Goal: Task Accomplishment & Management: Use online tool/utility

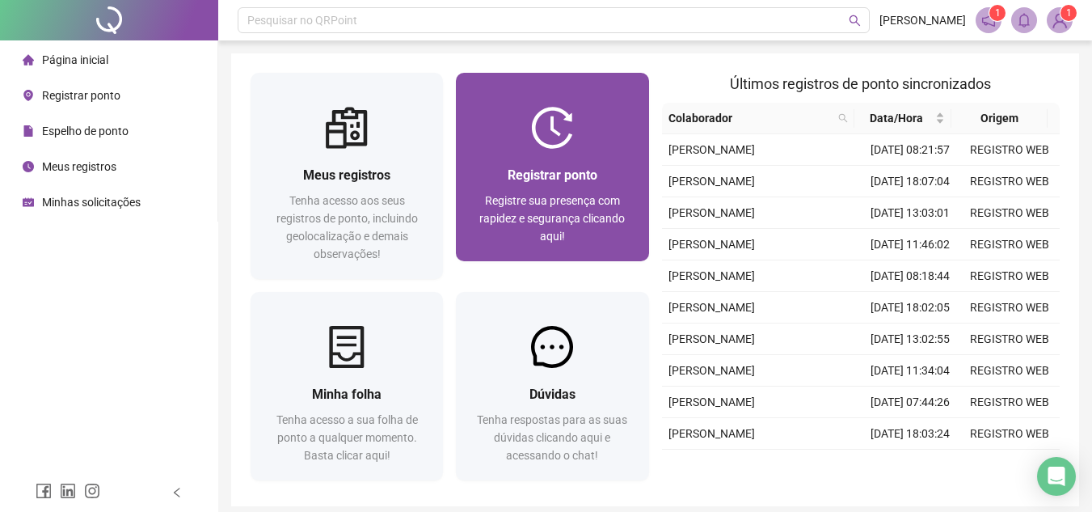
click at [550, 183] on span "Registrar ponto" at bounding box center [553, 174] width 90 height 15
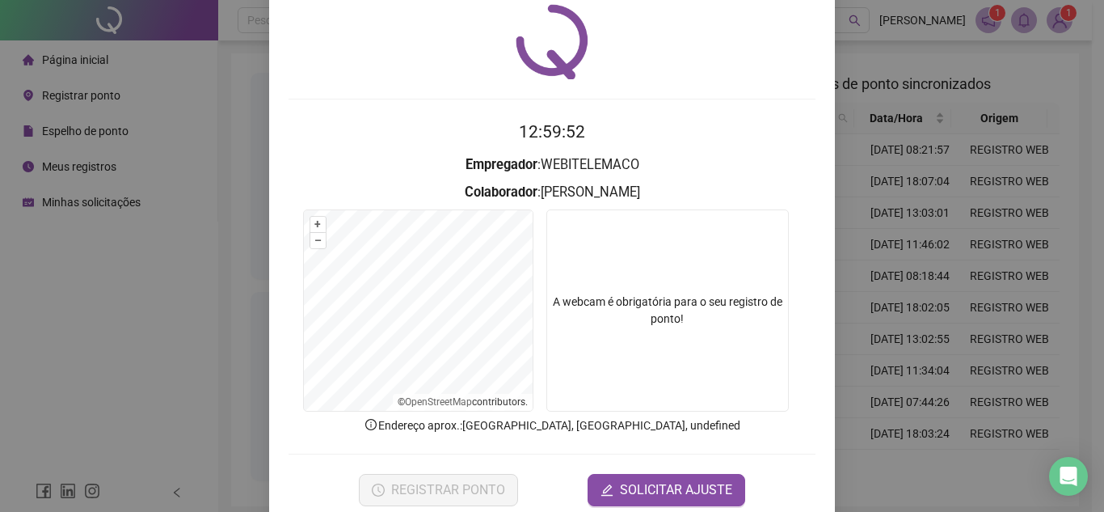
scroll to position [84, 0]
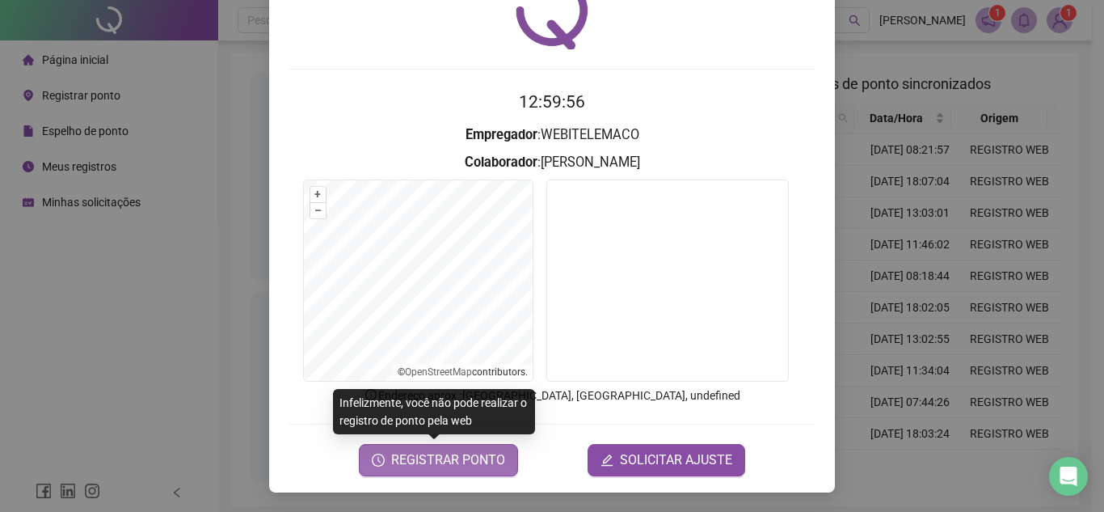
click at [458, 458] on span "REGISTRAR PONTO" at bounding box center [448, 459] width 114 height 19
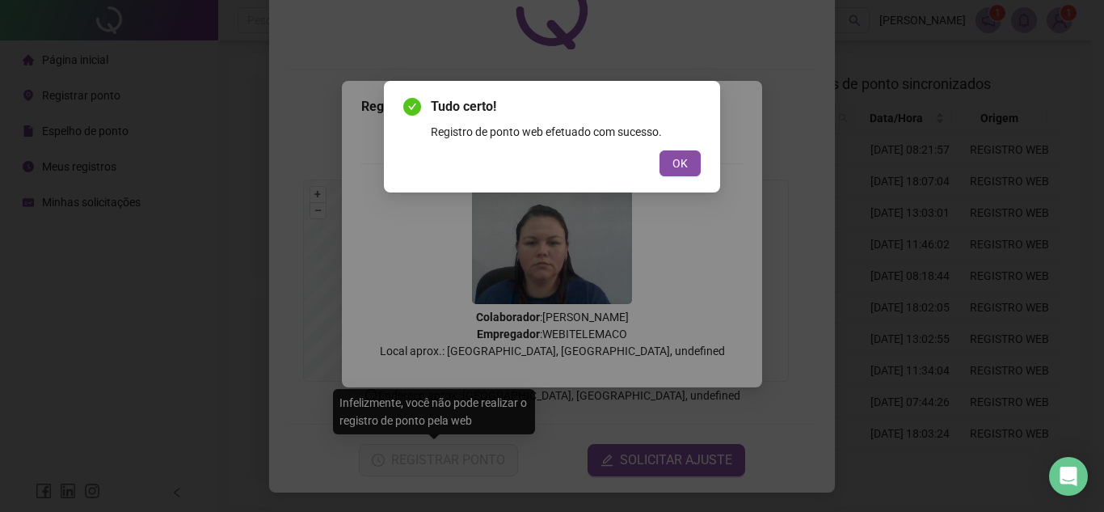
click at [681, 175] on button "OK" at bounding box center [680, 163] width 41 height 26
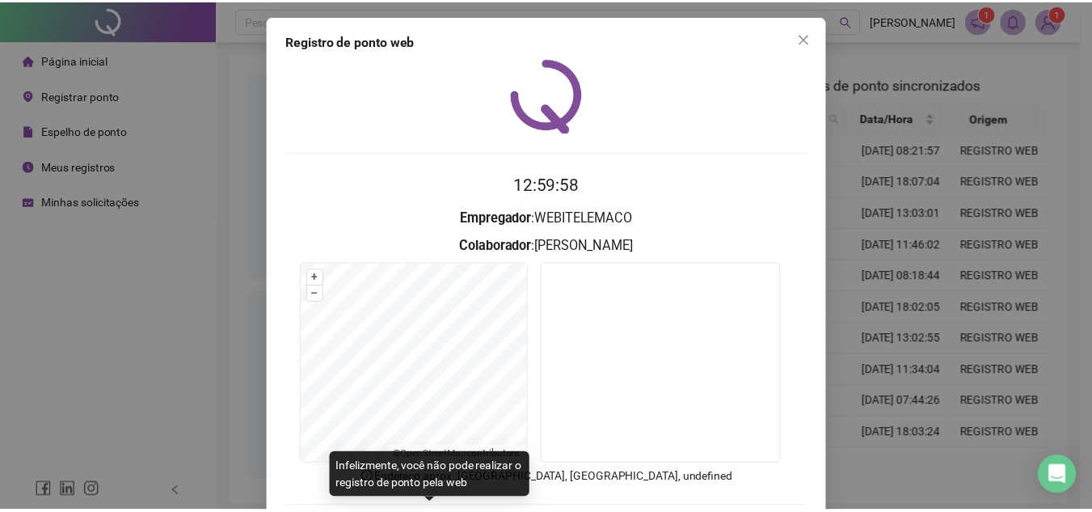
scroll to position [0, 0]
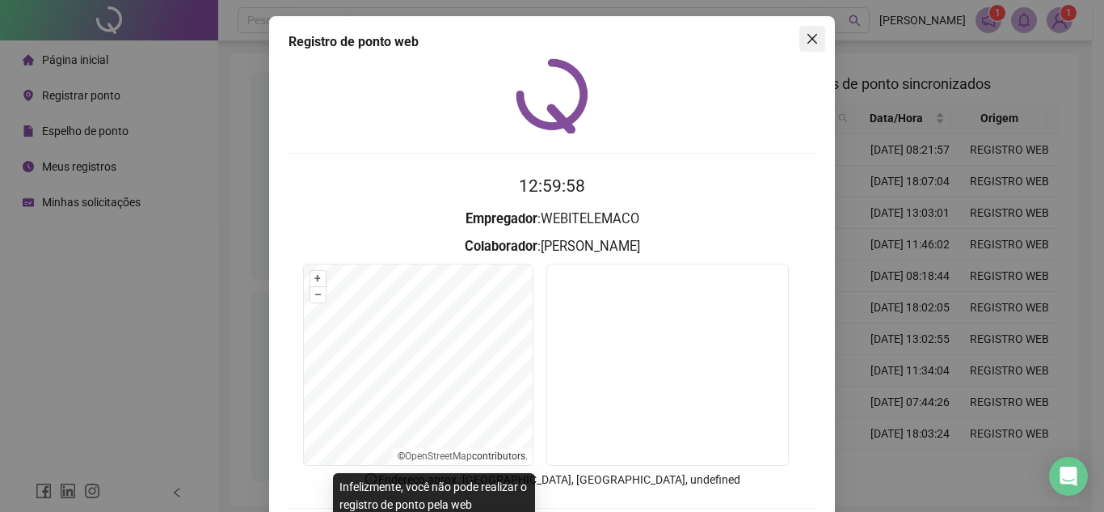
click at [808, 36] on icon "close" at bounding box center [813, 39] width 10 height 10
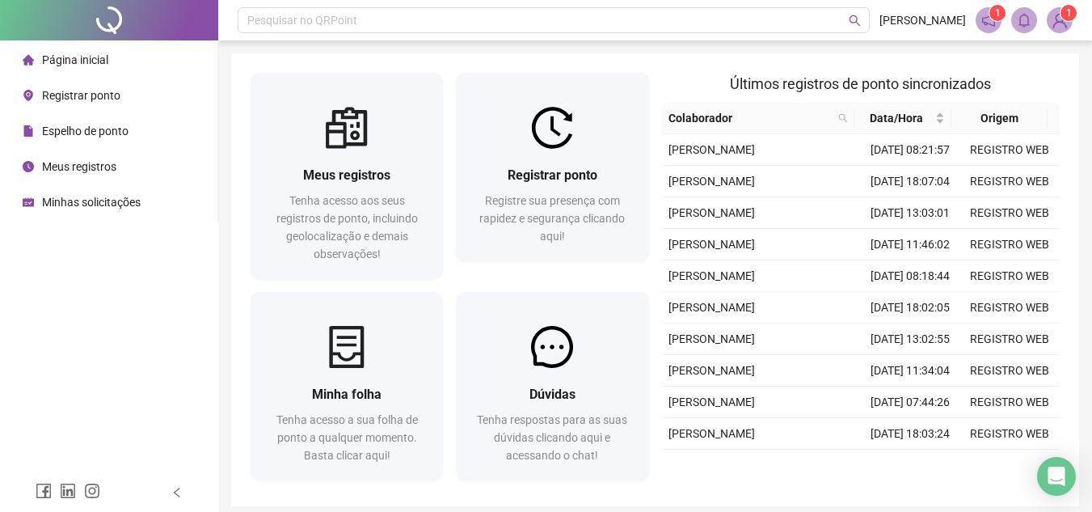
click at [107, 128] on span "Espelho de ponto" at bounding box center [85, 130] width 86 height 13
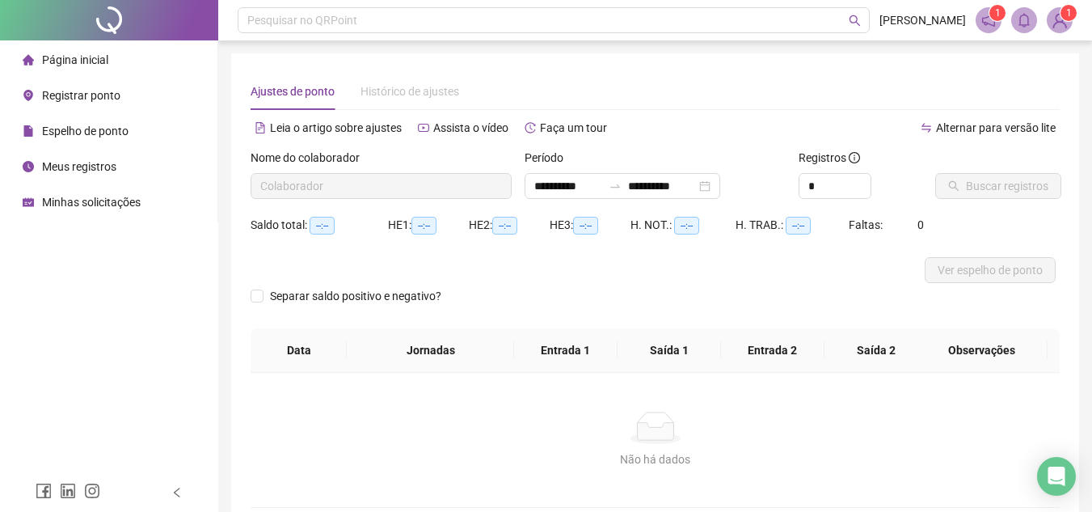
type input "**********"
click at [968, 181] on span "Buscar registros" at bounding box center [1007, 186] width 82 height 18
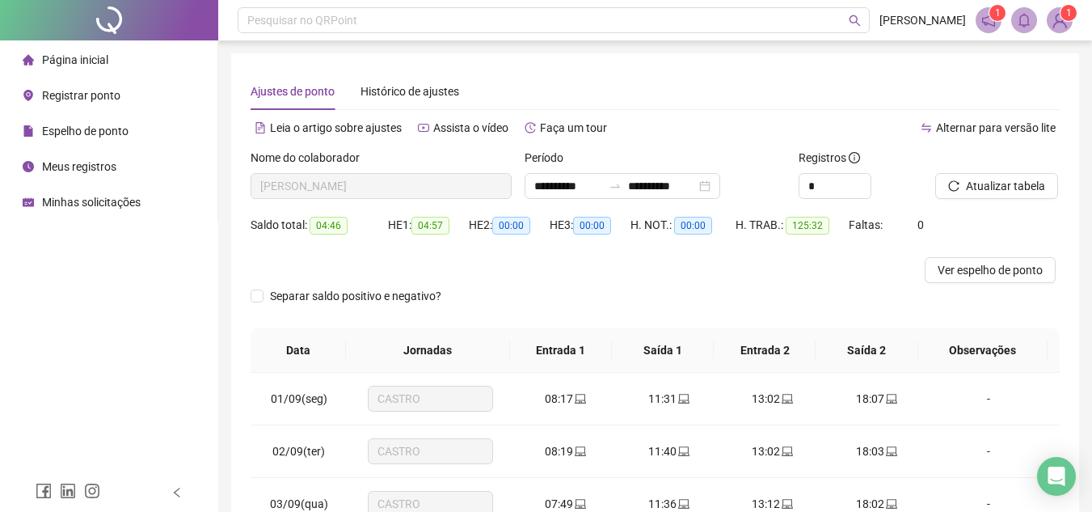
click at [98, 62] on span "Página inicial" at bounding box center [75, 59] width 66 height 13
